Goal: Information Seeking & Learning: Learn about a topic

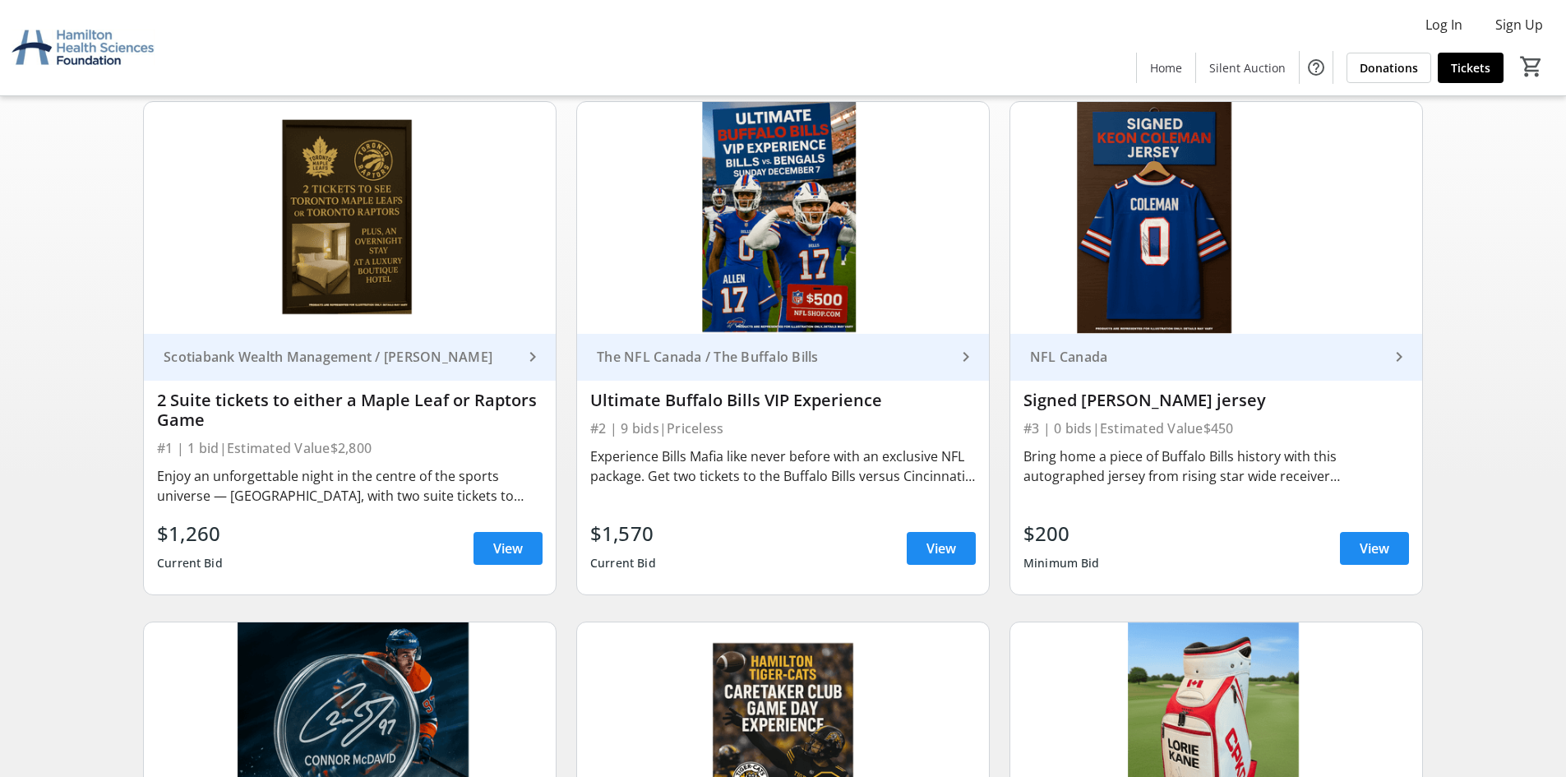
scroll to position [164, 0]
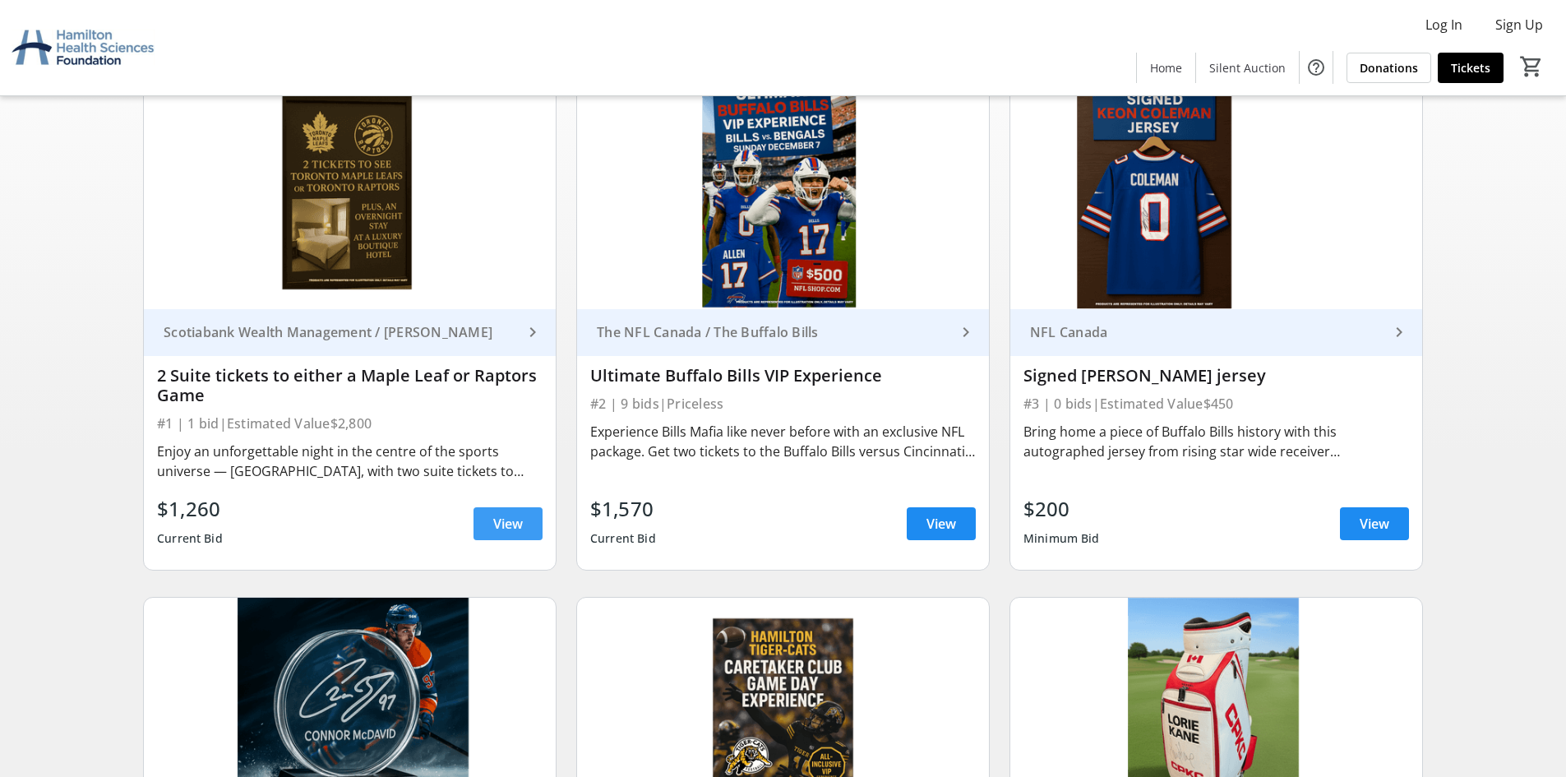
click at [506, 520] on span "View" at bounding box center [508, 524] width 30 height 20
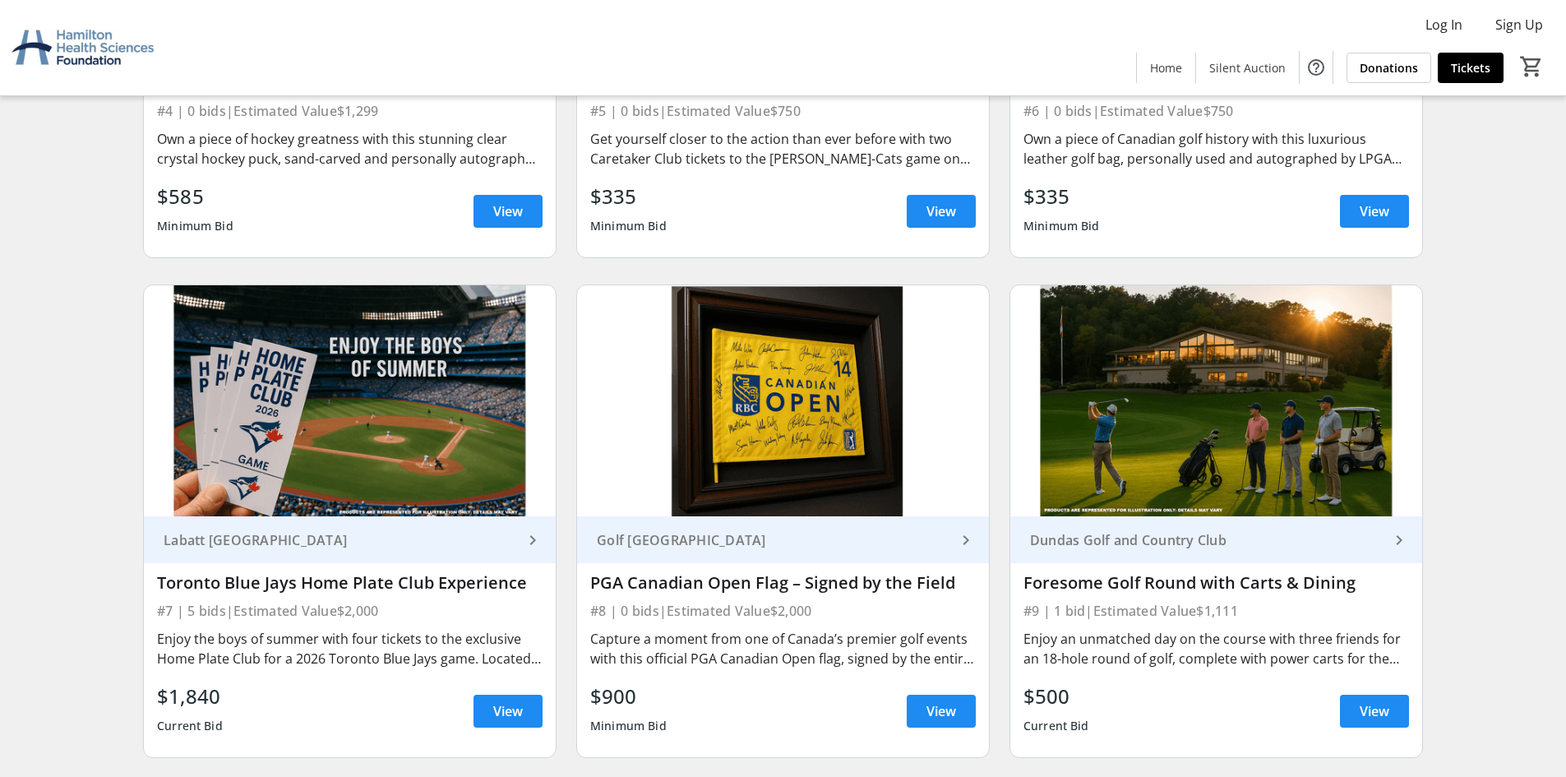
scroll to position [1069, 0]
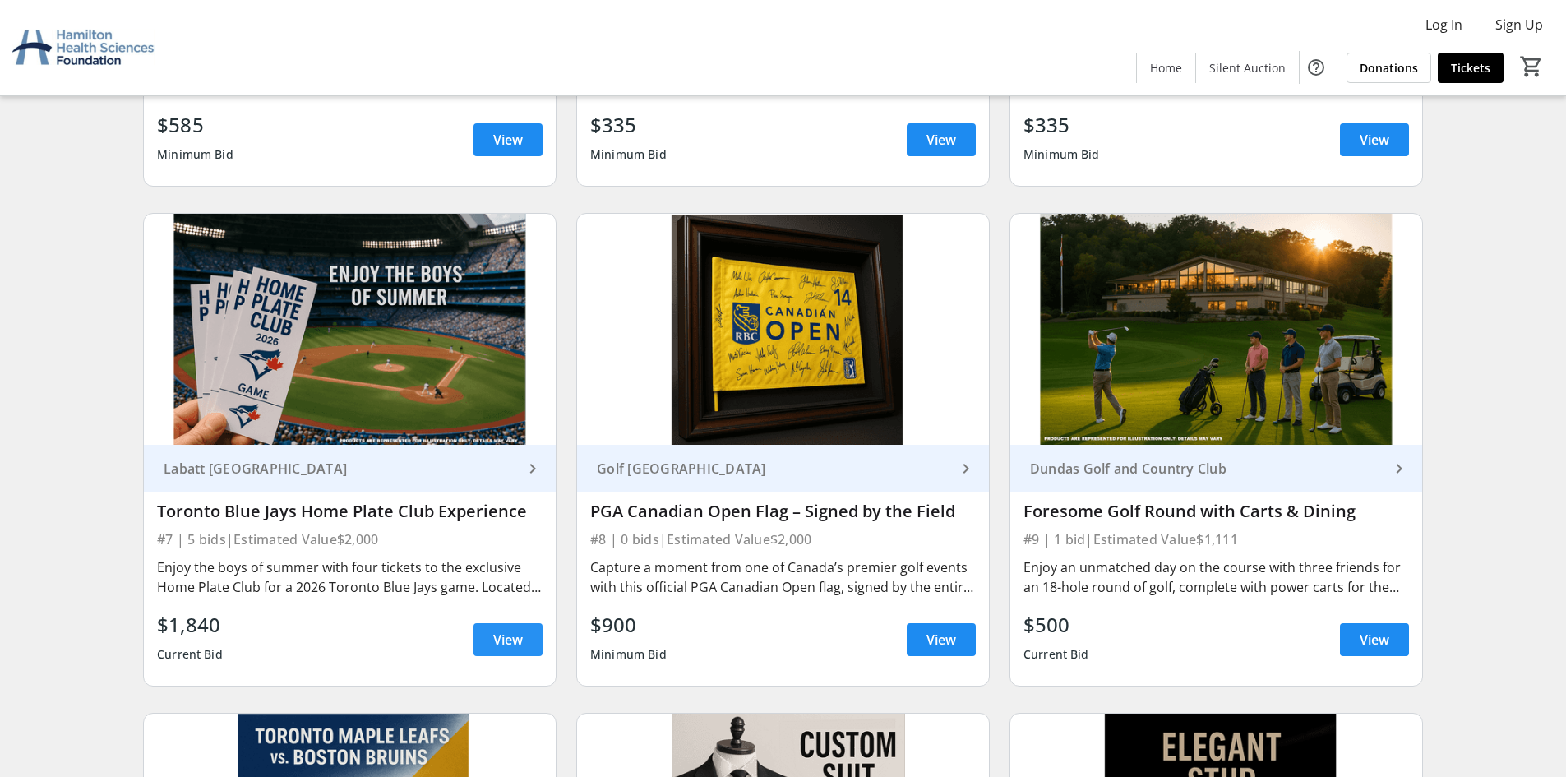
click at [515, 639] on span "View" at bounding box center [508, 640] width 30 height 20
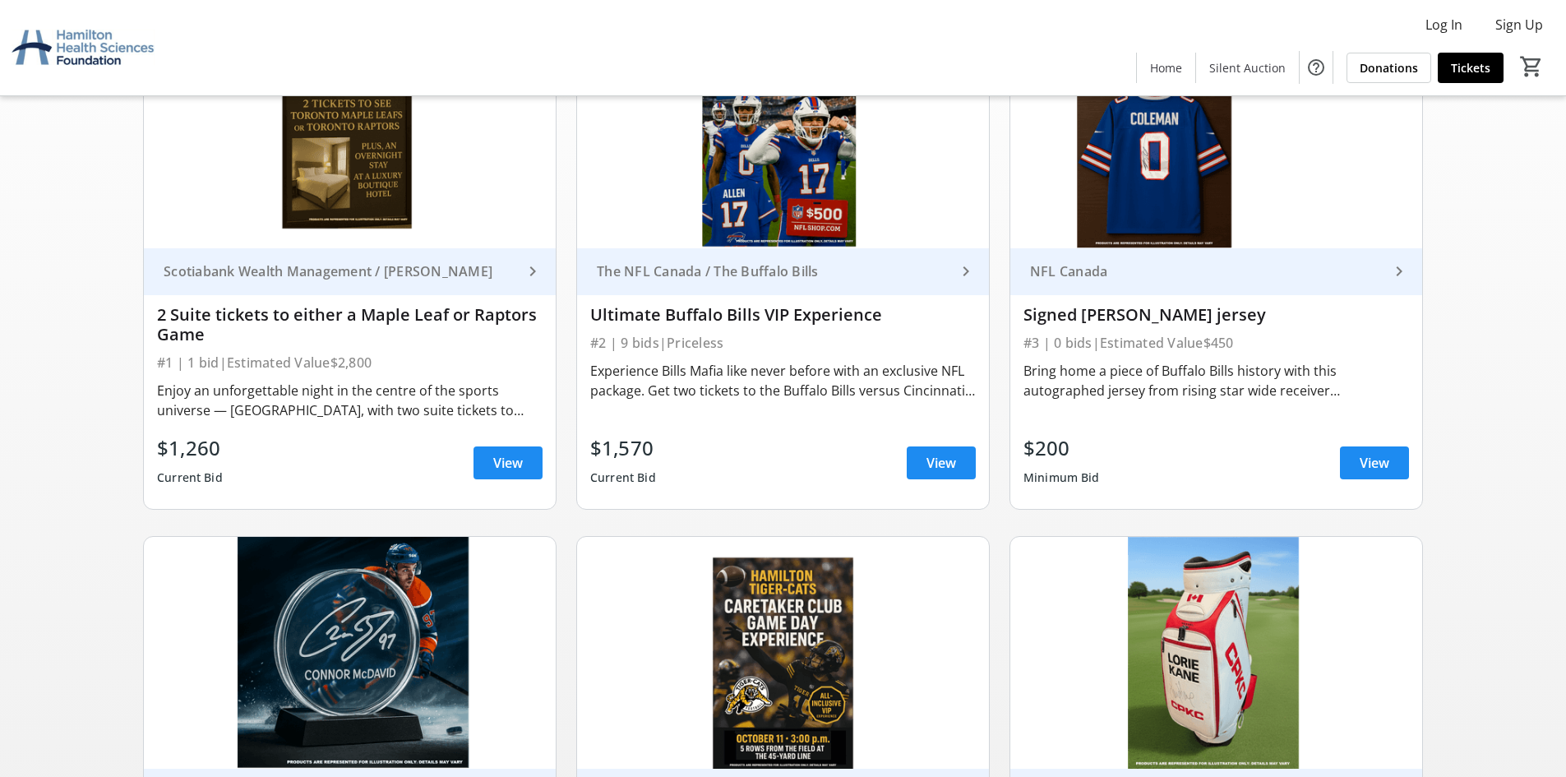
scroll to position [164, 0]
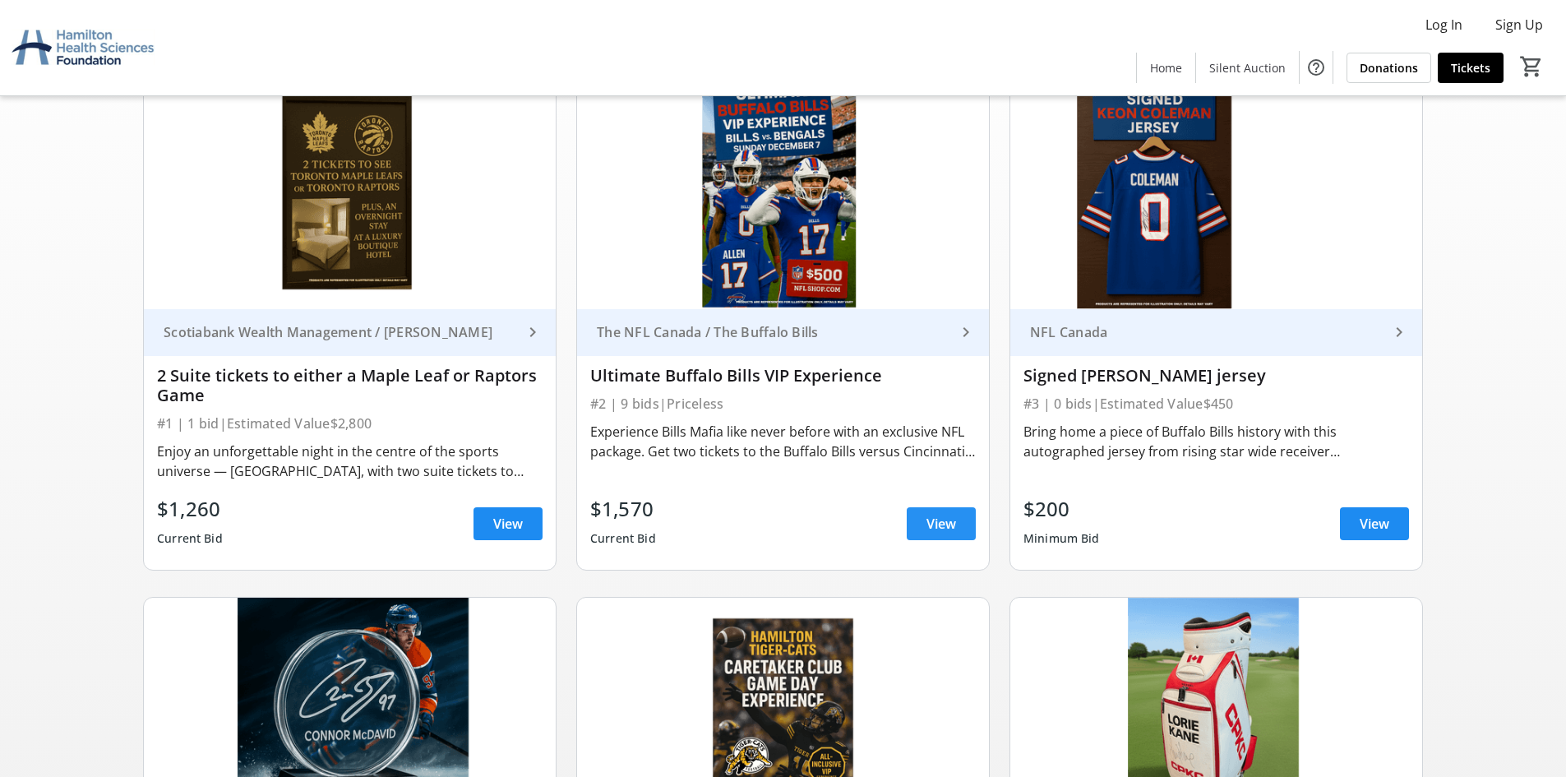
click at [917, 528] on span at bounding box center [941, 523] width 69 height 39
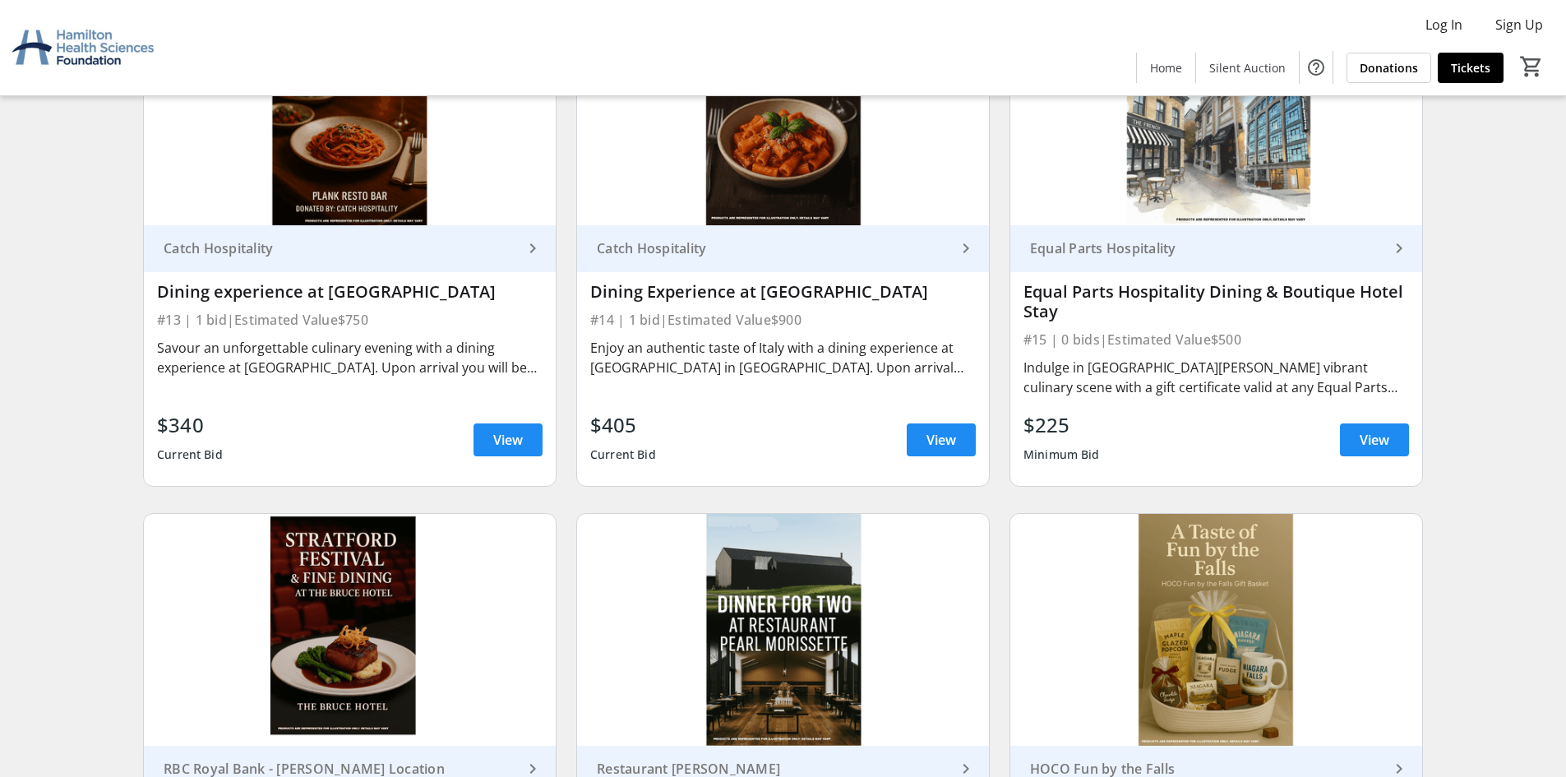
scroll to position [2220, 0]
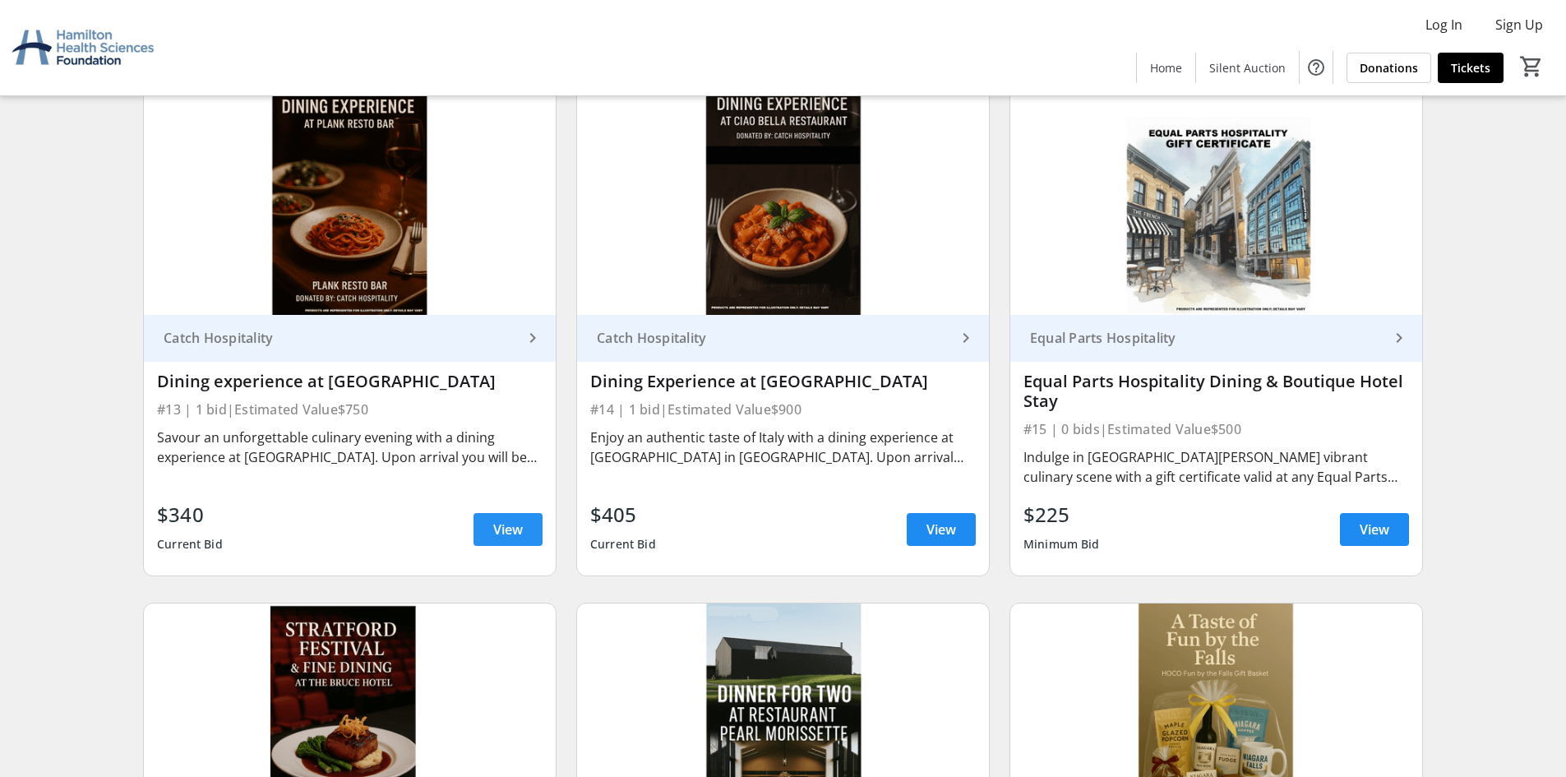
click at [496, 531] on span "View" at bounding box center [508, 530] width 30 height 20
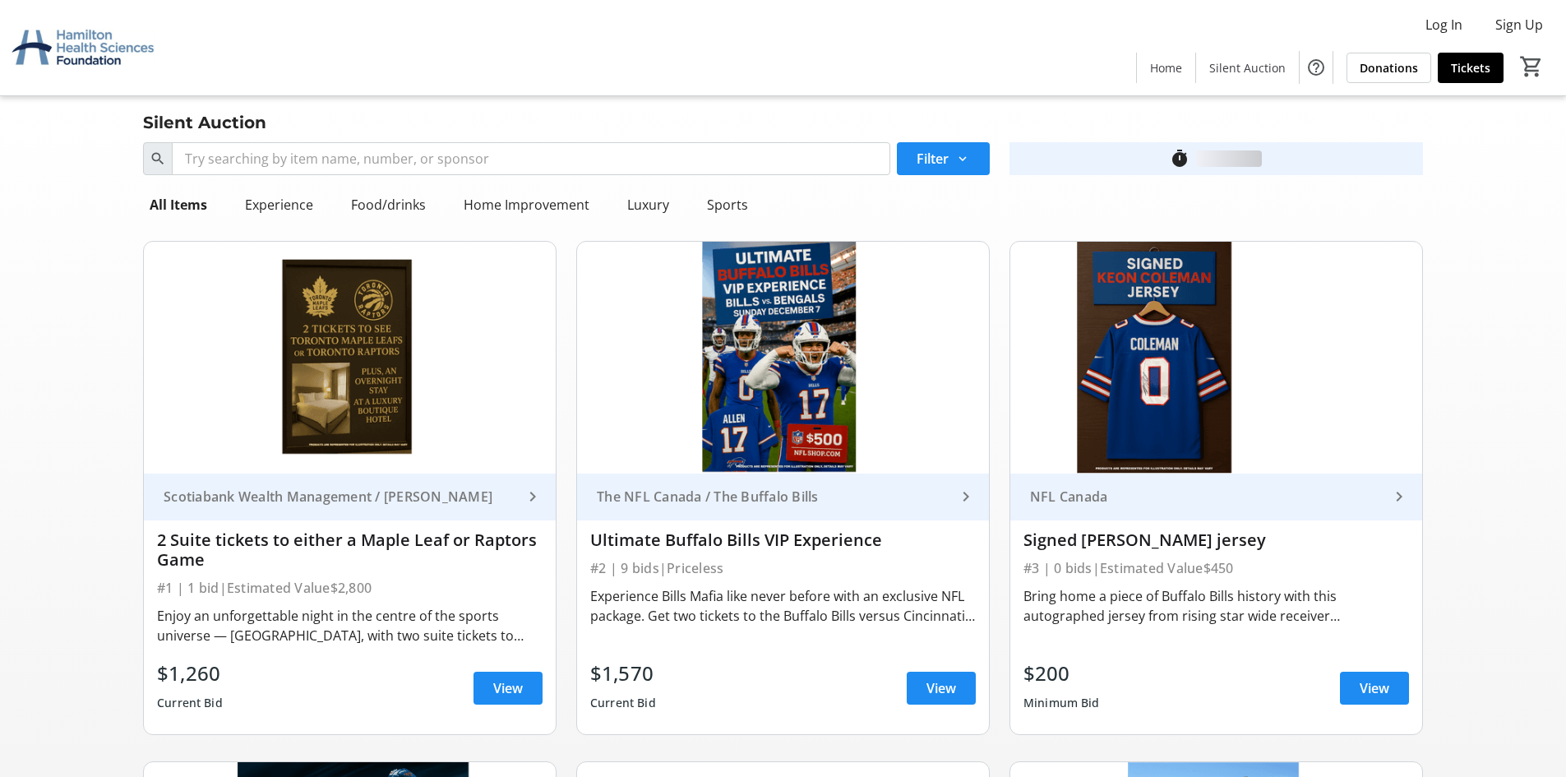
scroll to position [2220, 0]
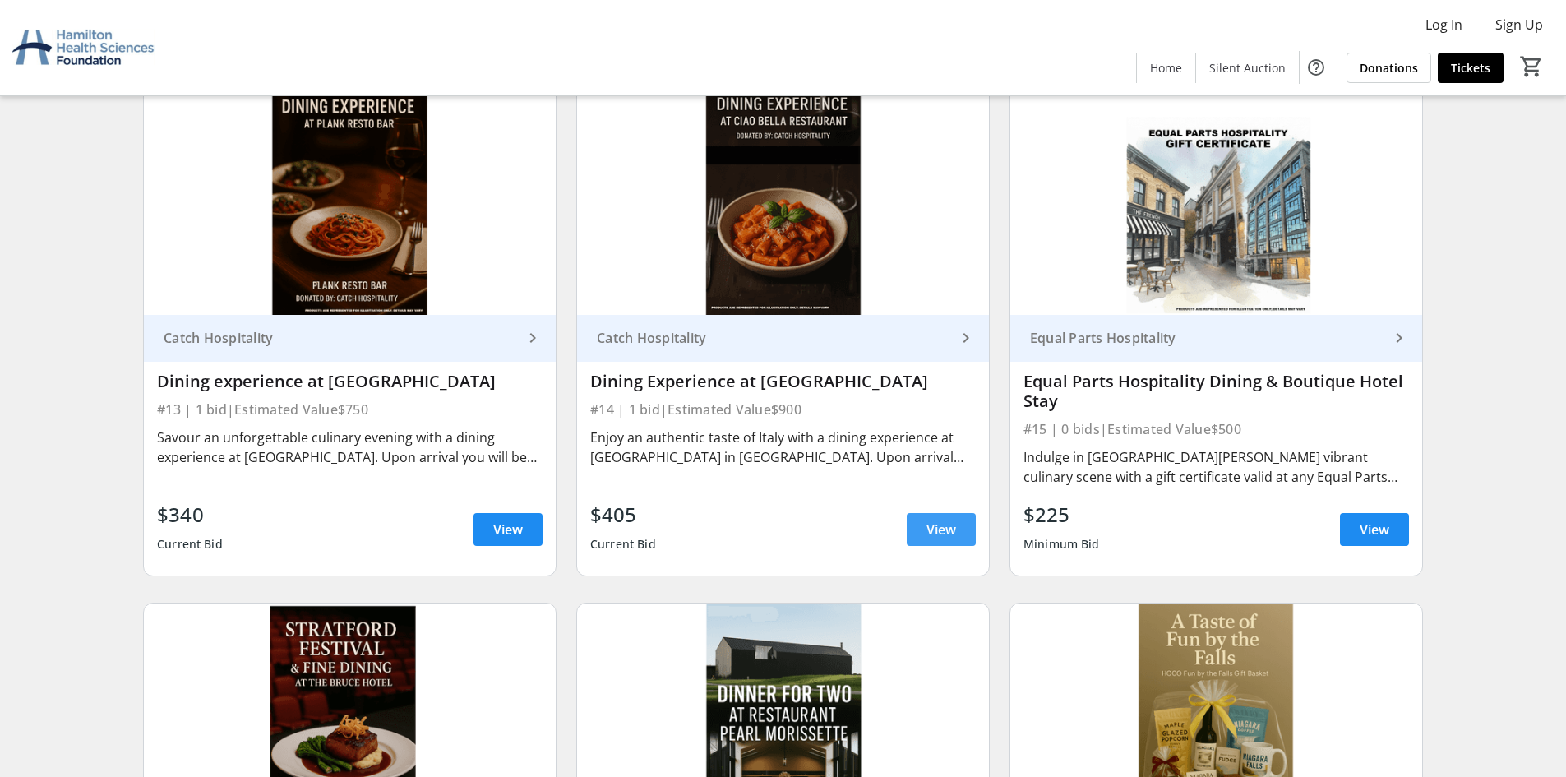
click at [942, 540] on span at bounding box center [941, 529] width 69 height 39
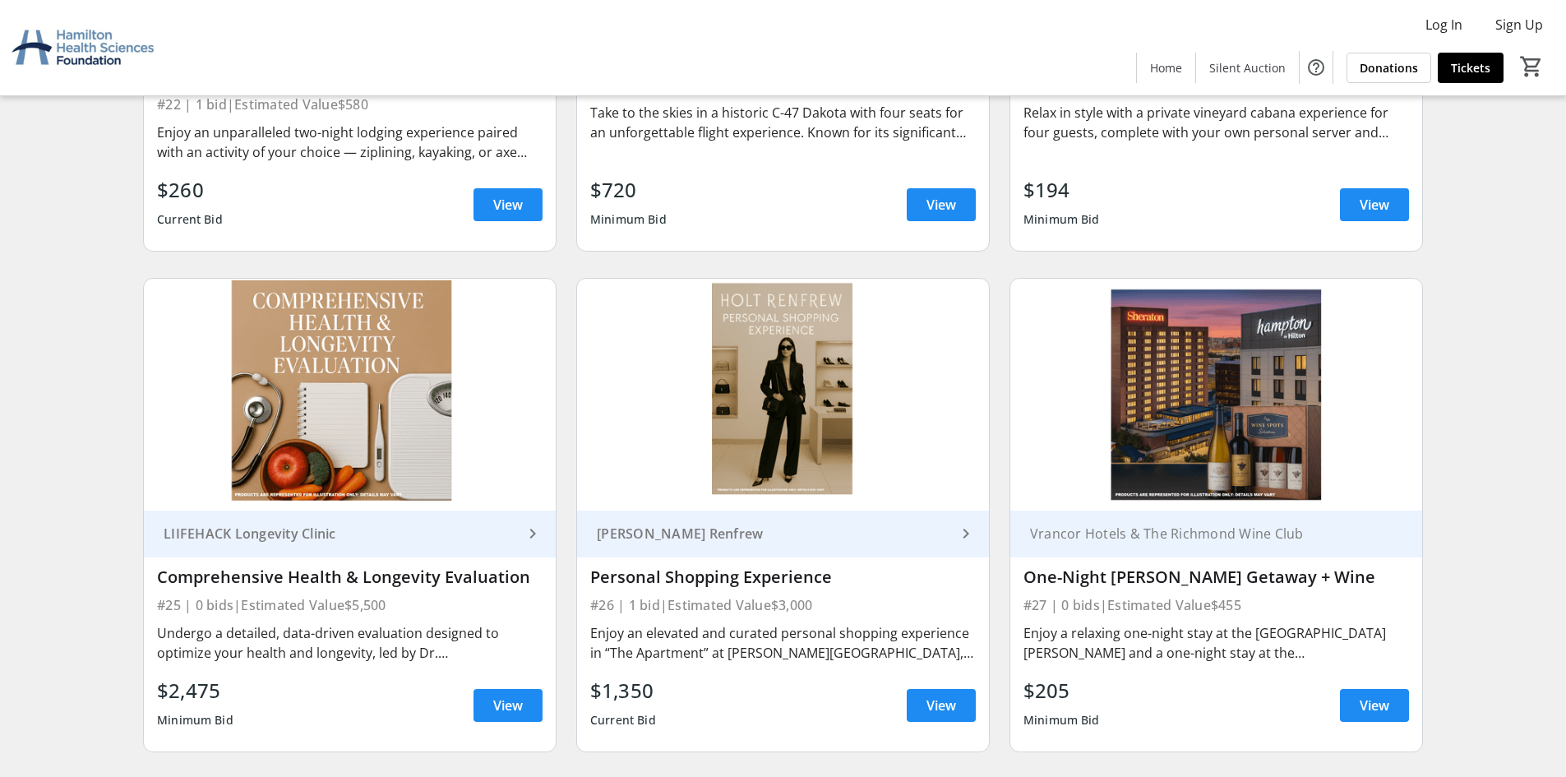
scroll to position [4193, 0]
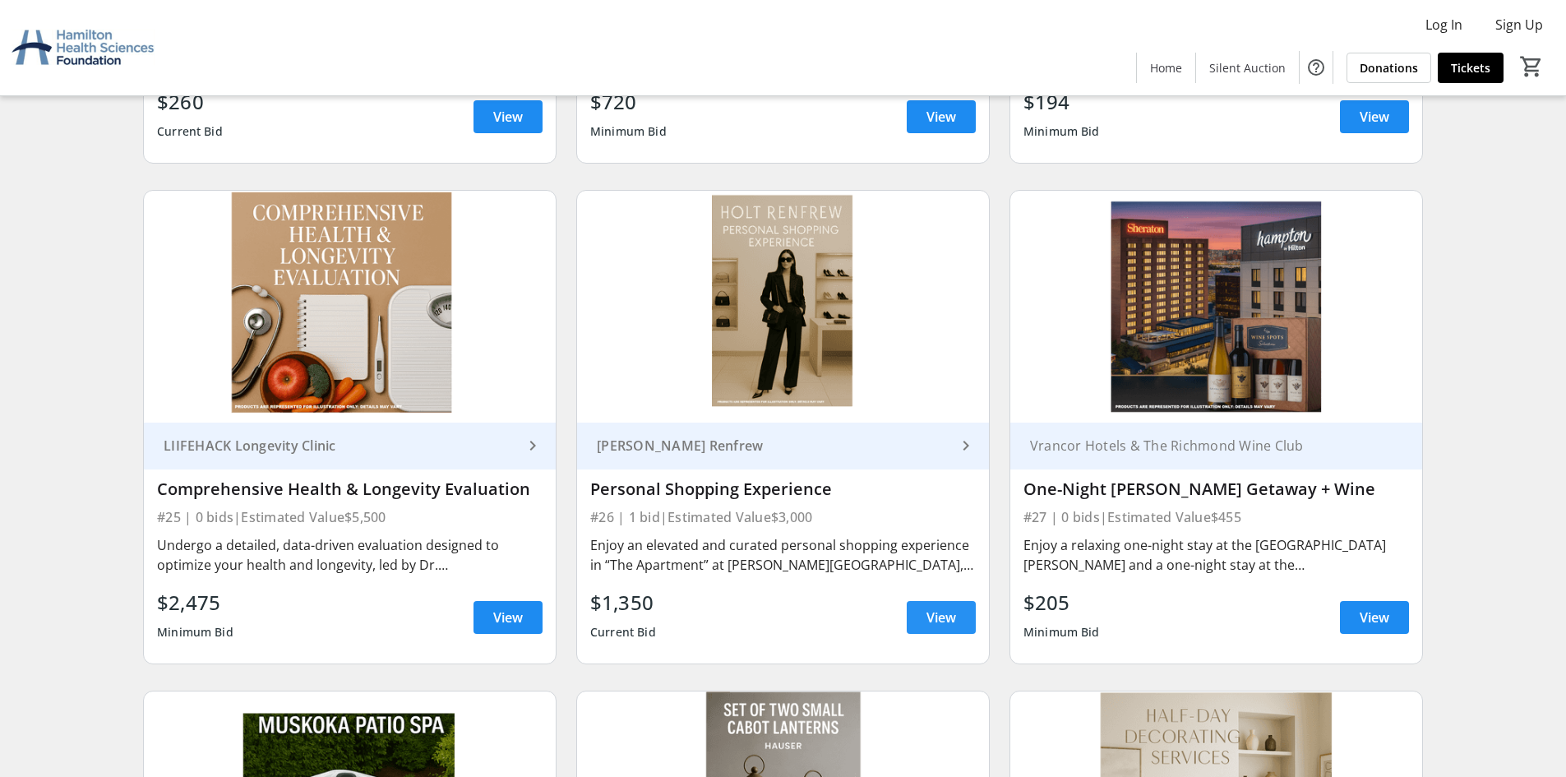
click at [949, 623] on span "View" at bounding box center [942, 618] width 30 height 20
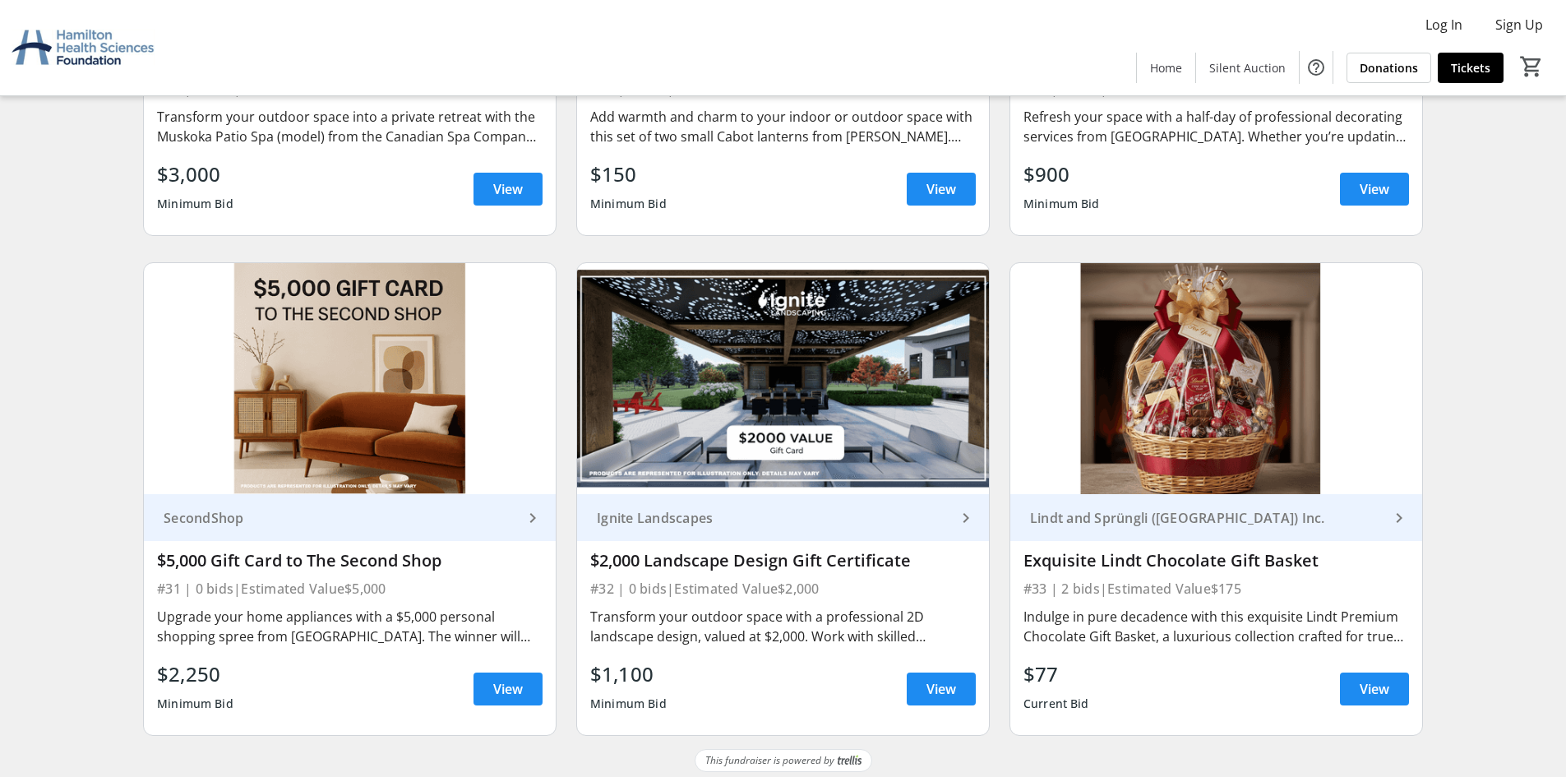
scroll to position [5130, 0]
